Goal: Information Seeking & Learning: Learn about a topic

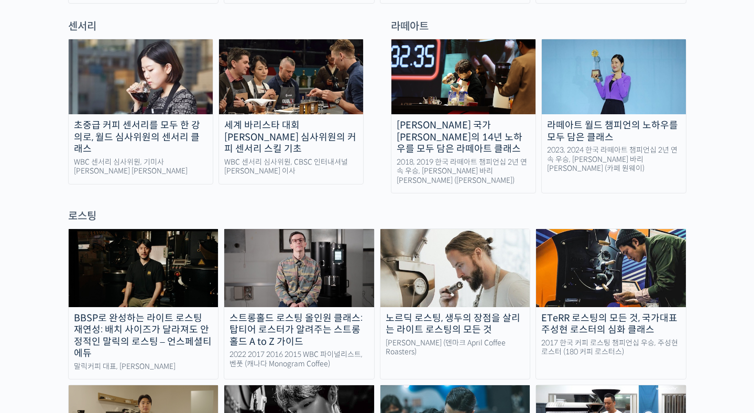
scroll to position [777, 0]
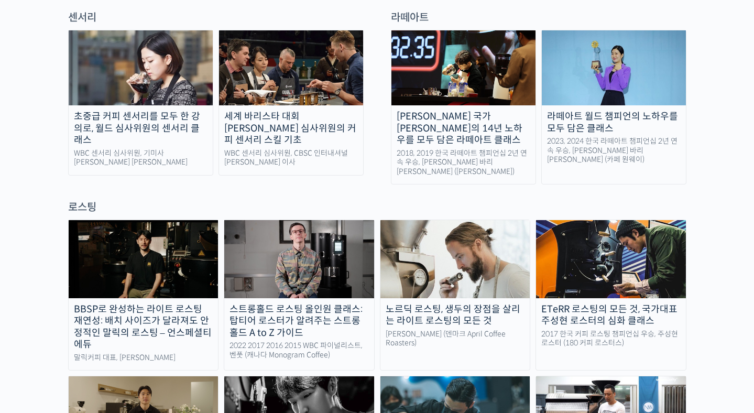
click at [291, 231] on img at bounding box center [299, 259] width 150 height 78
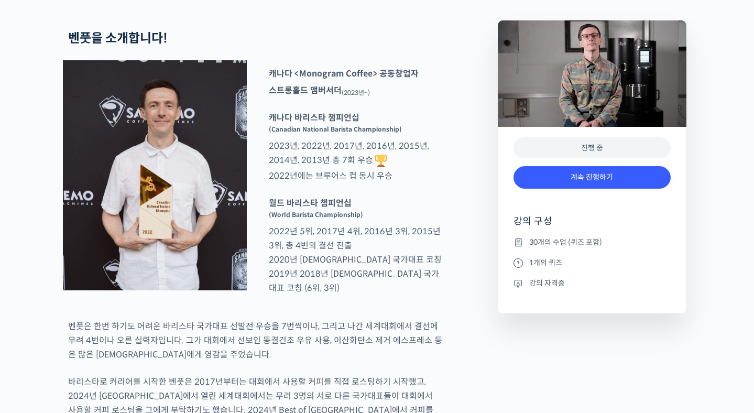
scroll to position [451, 0]
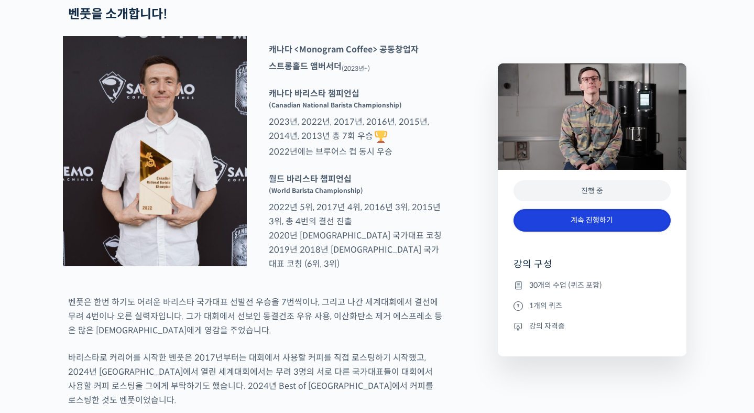
click at [573, 219] on link "계속 진행하기" at bounding box center [591, 220] width 157 height 23
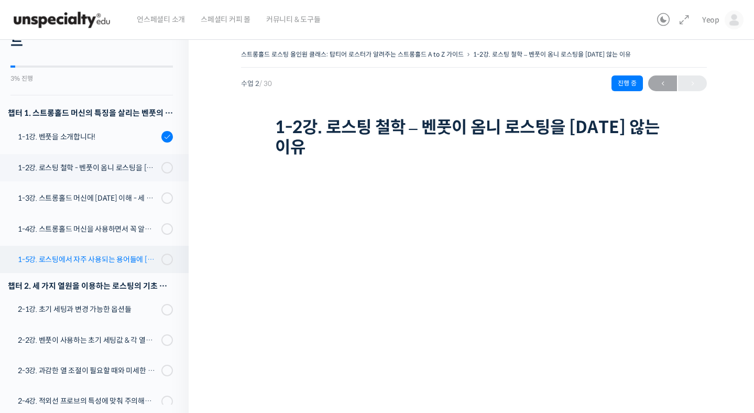
scroll to position [80, 0]
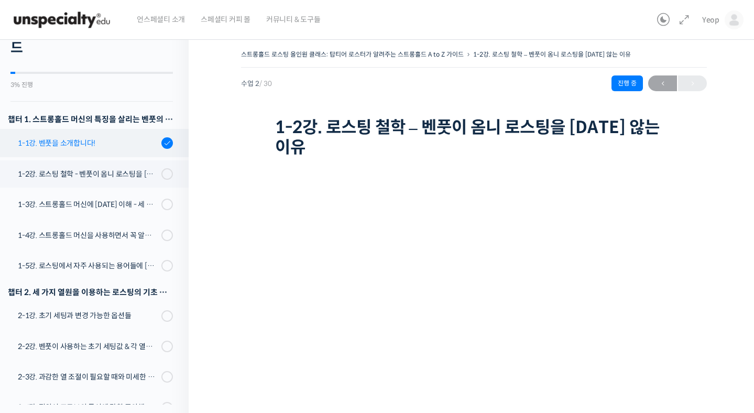
click at [142, 149] on link "1-1강. 벤풋을 소개합니다!" at bounding box center [92, 143] width 194 height 28
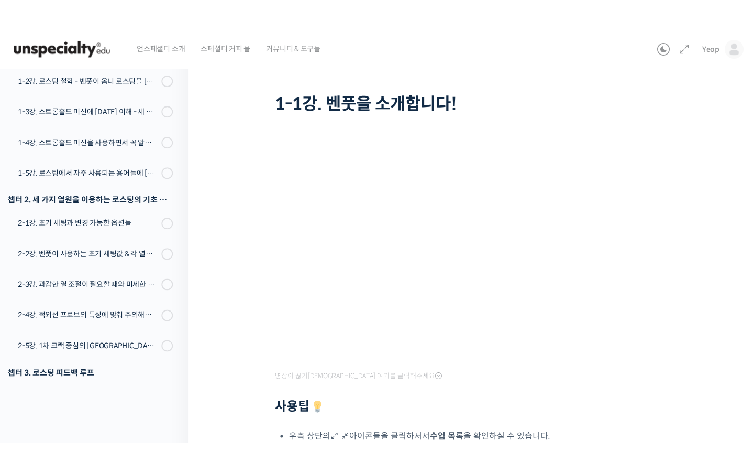
scroll to position [54, 0]
